Goal: Transaction & Acquisition: Purchase product/service

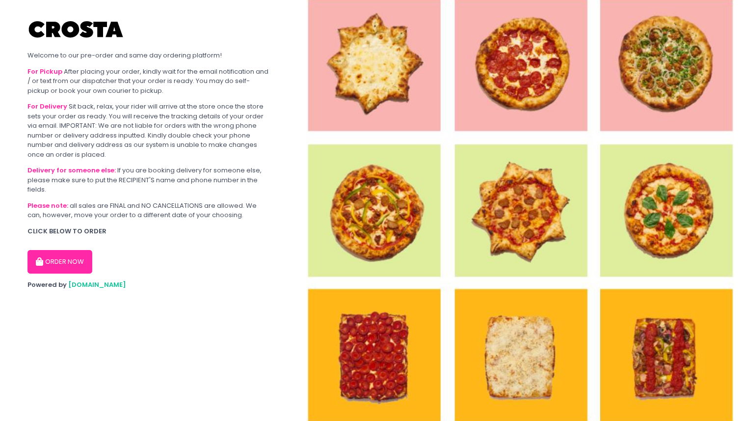
click at [73, 261] on button "ORDER NOW" at bounding box center [59, 262] width 65 height 24
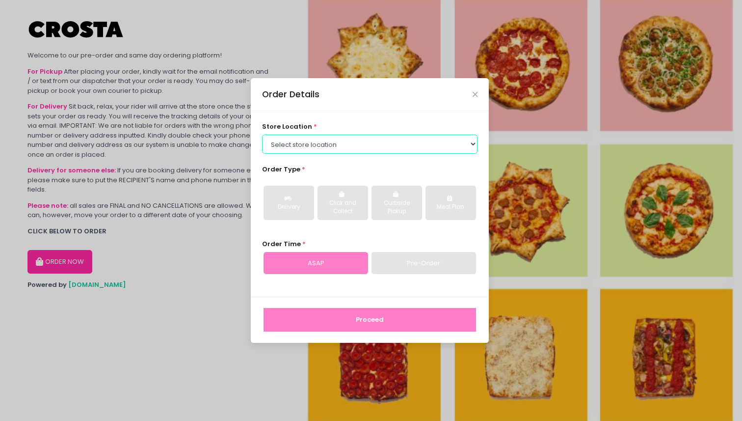
click at [339, 151] on select "Select store location [PERSON_NAME] Pizza - [PERSON_NAME] Pizza - [GEOGRAPHIC_D…" at bounding box center [370, 143] width 216 height 19
select select "5fabb2e53664a8677beaeb89"
click at [262, 134] on select "Select store location [PERSON_NAME] Pizza - [PERSON_NAME] Pizza - [GEOGRAPHIC_D…" at bounding box center [370, 143] width 216 height 19
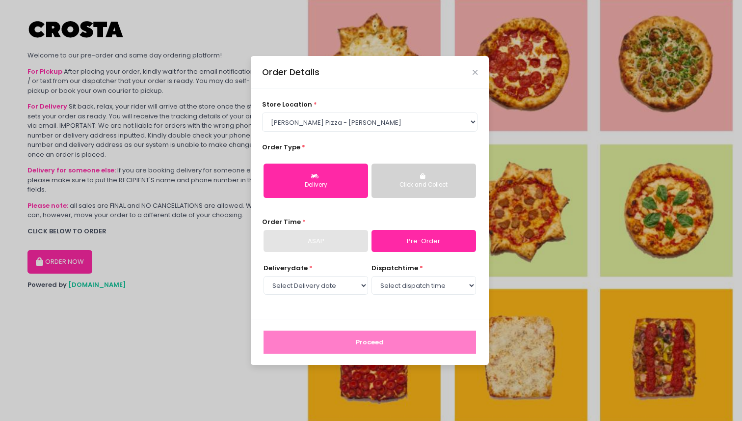
click at [398, 181] on div "Click and Collect" at bounding box center [423, 185] width 91 height 9
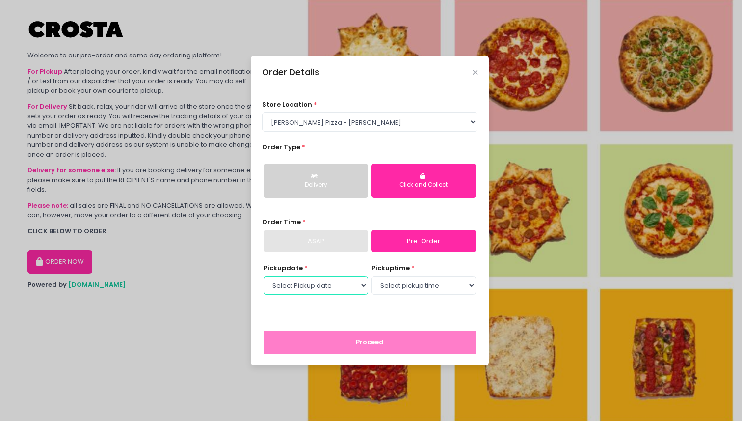
click at [321, 285] on select "Select Pickup date [DATE] [DATE] [DATE] [DATE] [DATE]" at bounding box center [316, 285] width 105 height 19
select select "[DATE]"
click at [264, 276] on select "Select Pickup date [DATE] [DATE] [DATE] [DATE] [DATE]" at bounding box center [316, 285] width 105 height 19
select select "14:00"
click at [371, 276] on select "Select pickup time 12:00 PM - 12:30 PM 12:30 PM - 01:00 PM 01:00 PM - 01:30 PM …" at bounding box center [423, 285] width 105 height 19
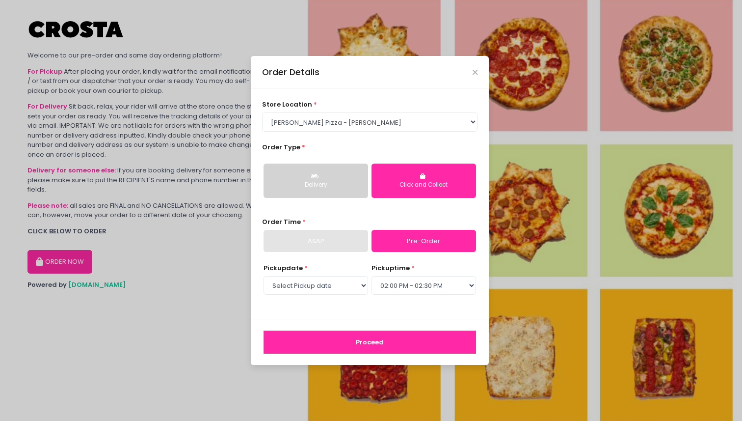
click at [355, 338] on button "Proceed" at bounding box center [370, 342] width 212 height 24
